Goal: Transaction & Acquisition: Purchase product/service

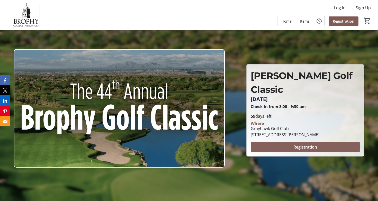
click at [301, 144] on span "Registration" at bounding box center [305, 147] width 24 height 6
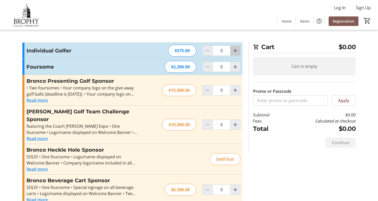
click at [237, 49] on mat-icon "Increment by one" at bounding box center [235, 51] width 6 height 6
type input "1"
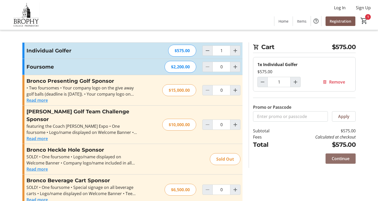
click at [339, 158] on span "Continue" at bounding box center [340, 158] width 18 height 6
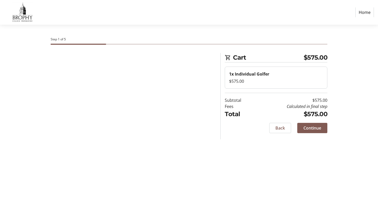
select select
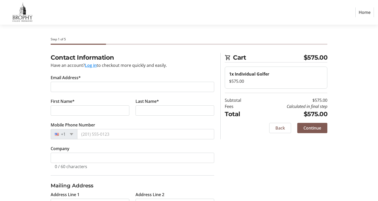
click at [90, 66] on button "Log in" at bounding box center [91, 65] width 12 height 6
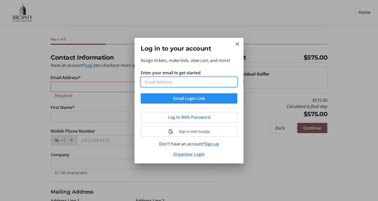
type input "[EMAIL_ADDRESS][DOMAIN_NAME]"
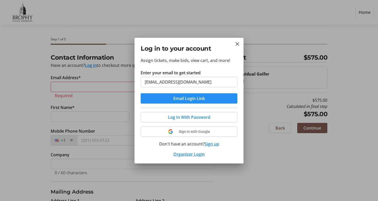
click at [191, 99] on span "Email Login Link" at bounding box center [189, 98] width 32 height 6
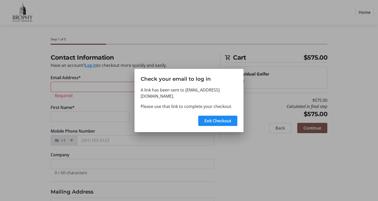
click at [239, 158] on div at bounding box center [189, 100] width 378 height 201
click at [217, 119] on span "Exit Checkout" at bounding box center [217, 121] width 27 height 6
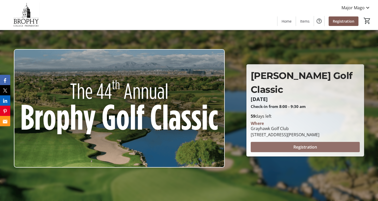
click at [298, 144] on span "Registration" at bounding box center [305, 147] width 24 height 6
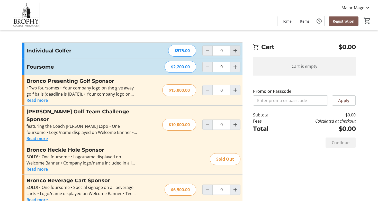
click at [234, 53] on mat-icon "Increment by one" at bounding box center [235, 51] width 6 height 6
type input "1"
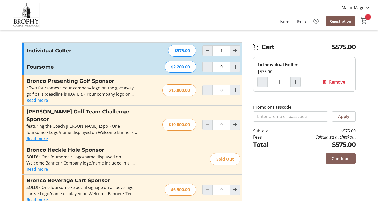
click at [344, 158] on span "Continue" at bounding box center [340, 158] width 18 height 6
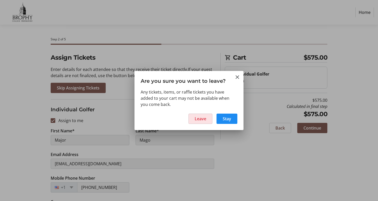
click at [207, 117] on span at bounding box center [200, 119] width 23 height 12
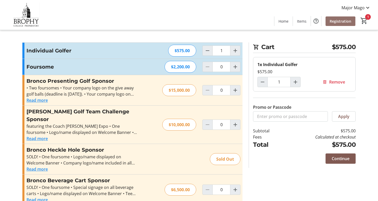
click at [339, 22] on span "Registration" at bounding box center [340, 20] width 22 height 5
click at [332, 82] on span "Remove" at bounding box center [337, 82] width 16 height 6
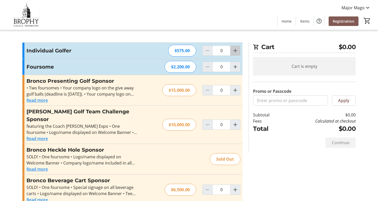
click at [234, 51] on mat-icon "Increment by one" at bounding box center [235, 51] width 6 height 6
type input "1"
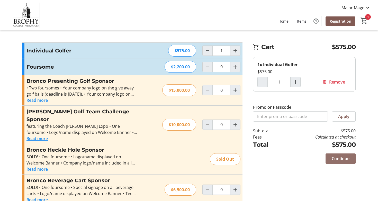
click at [339, 160] on span "Continue" at bounding box center [340, 158] width 18 height 6
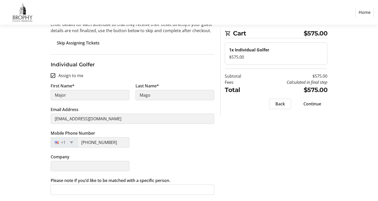
scroll to position [45, 0]
click at [53, 77] on input "Assign to me" at bounding box center [53, 75] width 5 height 5
checkbox input "false"
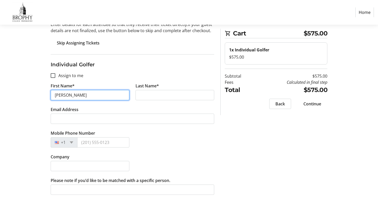
type input "James"
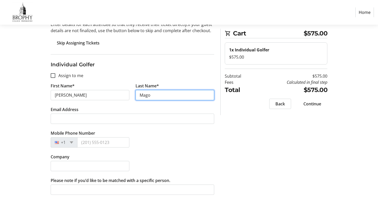
type input "Mago"
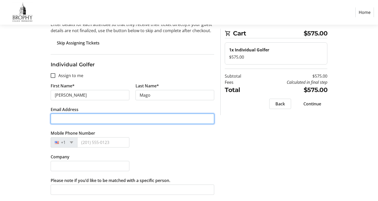
type input "[EMAIL_ADDRESS][DOMAIN_NAME]"
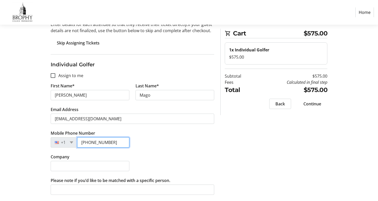
type input "[PHONE_NUMBER]"
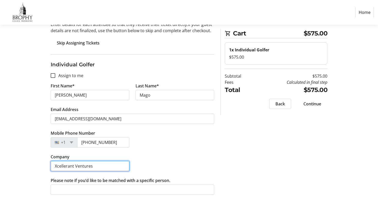
type input "Xcellerant Ventures"
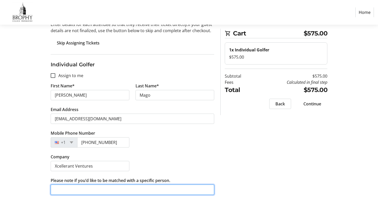
click at [64, 189] on input "Please note if you’d like to be matched with a specific person." at bounding box center [132, 189] width 163 height 10
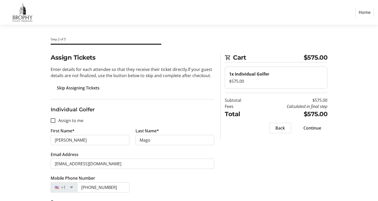
scroll to position [0, 0]
type input "Don Fleming, David Lenhardt, Mark Liddle"
click at [307, 128] on span "Continue" at bounding box center [312, 128] width 18 height 6
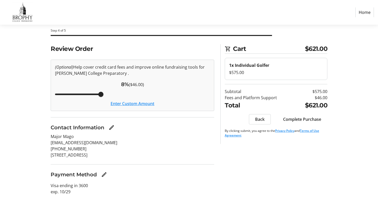
scroll to position [9, 0]
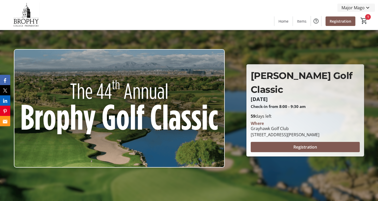
click at [367, 6] on mat-icon at bounding box center [367, 8] width 6 height 6
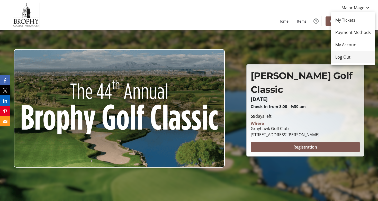
click at [345, 58] on span "Log Out" at bounding box center [352, 57] width 35 height 6
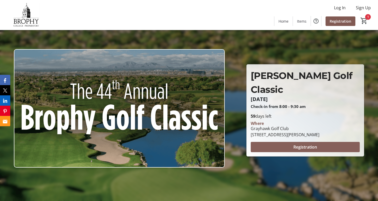
click at [305, 144] on span "Registration" at bounding box center [305, 147] width 24 height 6
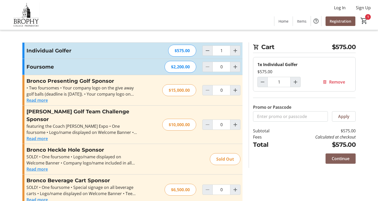
click at [344, 160] on span "Continue" at bounding box center [340, 158] width 18 height 6
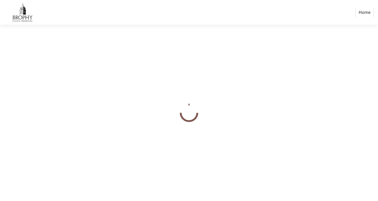
select select
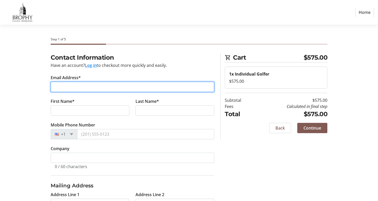
type input "[EMAIL_ADDRESS][DOMAIN_NAME]"
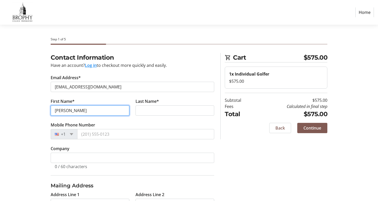
type input "James"
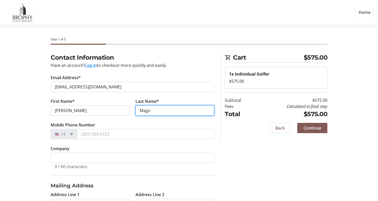
type input "Mago"
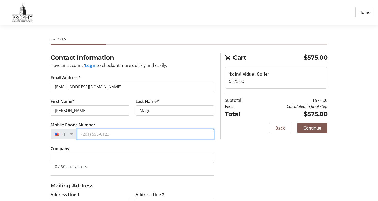
type input "3"
type input "[PHONE_NUMBER]"
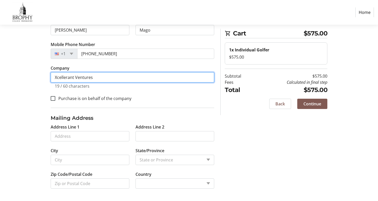
scroll to position [80, 0]
type input "Xcellerant Ventures"
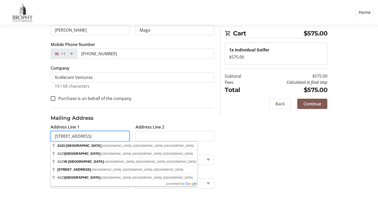
type input "4123 N. 58th Street"
click at [25, 132] on div "Contact Information Have an account? Log in to checkout more quickly and easily…" at bounding box center [188, 87] width 339 height 228
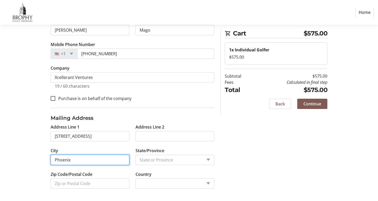
type input "Phoenix"
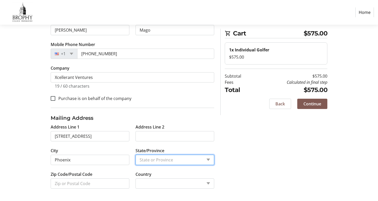
select select "1: null"
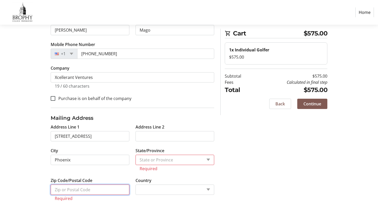
click at [96, 190] on input "Zip Code/Postal Code" at bounding box center [90, 189] width 79 height 10
type input "85018"
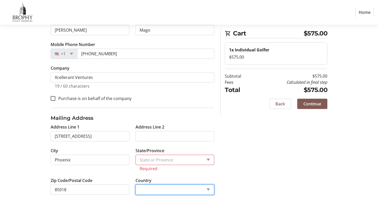
scroll to position [81, 0]
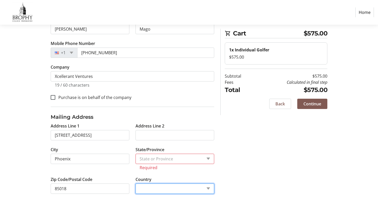
select select "US"
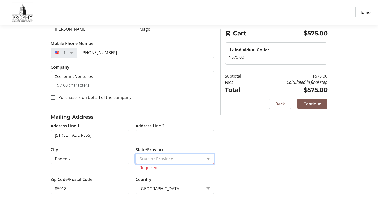
select select "AZ"
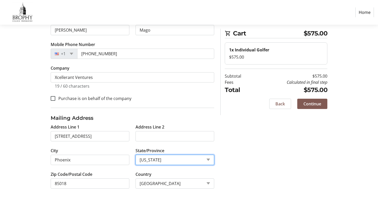
scroll to position [80, 0]
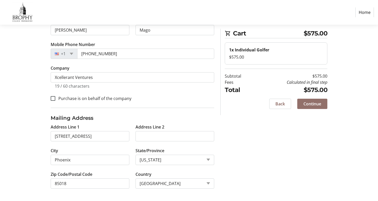
click at [312, 105] on span "Continue" at bounding box center [312, 104] width 18 height 6
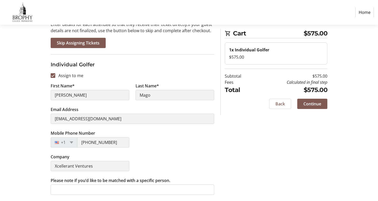
scroll to position [45, 0]
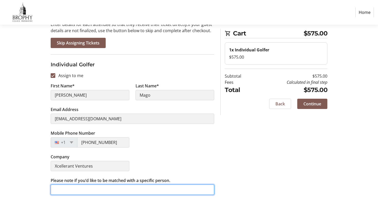
click at [69, 192] on input "Please note if you’d like to be matched with a specific person." at bounding box center [132, 189] width 163 height 10
type input "Don Fleming, David Lenhardt, Mark Liddle"
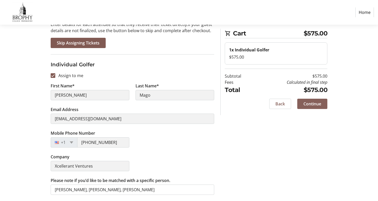
click at [312, 106] on span "Continue" at bounding box center [312, 104] width 18 height 6
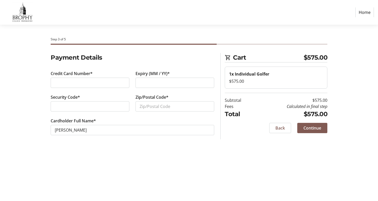
click at [139, 82] on div at bounding box center [174, 83] width 79 height 10
type input "85018"
click at [124, 152] on div "Step 3 of 5 Cart $575.00 1x Individual Golfer $575.00 Subtotal $575.00 Fees Cal…" at bounding box center [188, 113] width 339 height 176
click at [314, 127] on span "Continue" at bounding box center [312, 128] width 18 height 6
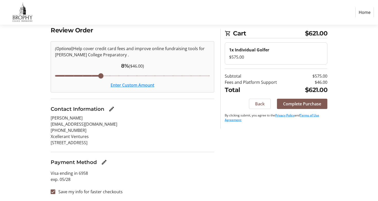
scroll to position [27, 0]
click at [54, 191] on input "Save my info for faster checkouts" at bounding box center [53, 191] width 5 height 5
checkbox input "false"
click at [295, 104] on span "Complete Purchase" at bounding box center [302, 104] width 38 height 6
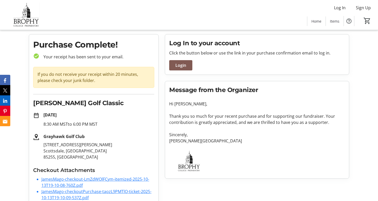
scroll to position [18, 0]
